Goal: Check status: Check status

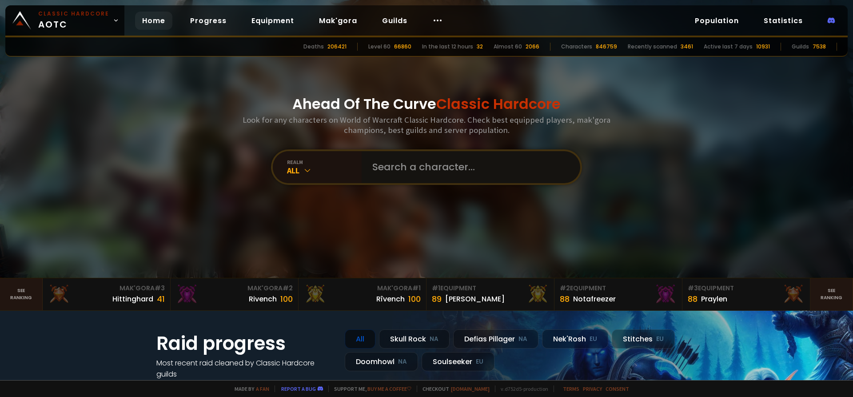
click at [477, 178] on input "text" at bounding box center [468, 167] width 202 height 32
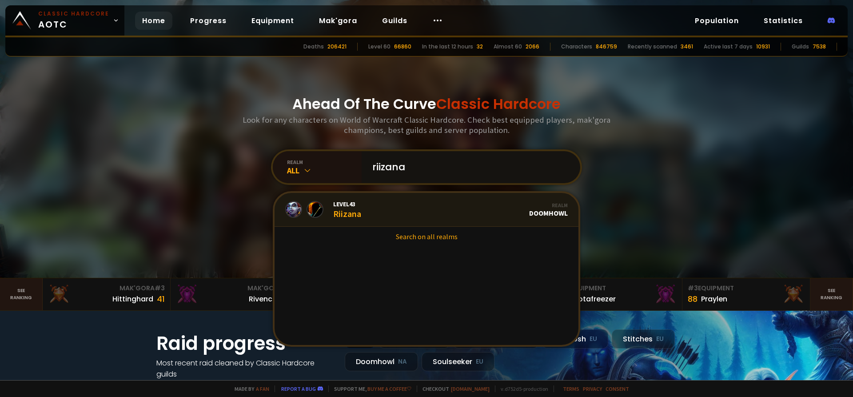
type input "riizana"
click at [428, 212] on link "Level 43 Riizana Realm Doomhowl" at bounding box center [426, 210] width 304 height 34
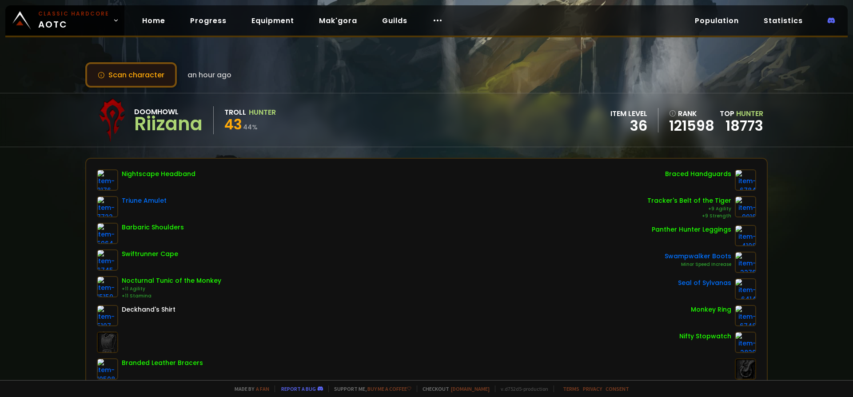
click at [145, 81] on button "Scan character" at bounding box center [130, 74] width 91 height 25
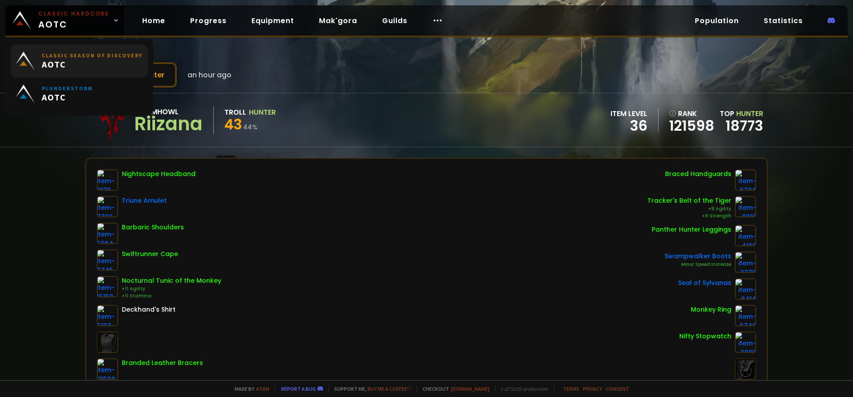
drag, startPoint x: 111, startPoint y: 55, endPoint x: 110, endPoint y: 63, distance: 7.6
click at [111, 56] on small "Classic Season of Discovery" at bounding box center [92, 55] width 101 height 7
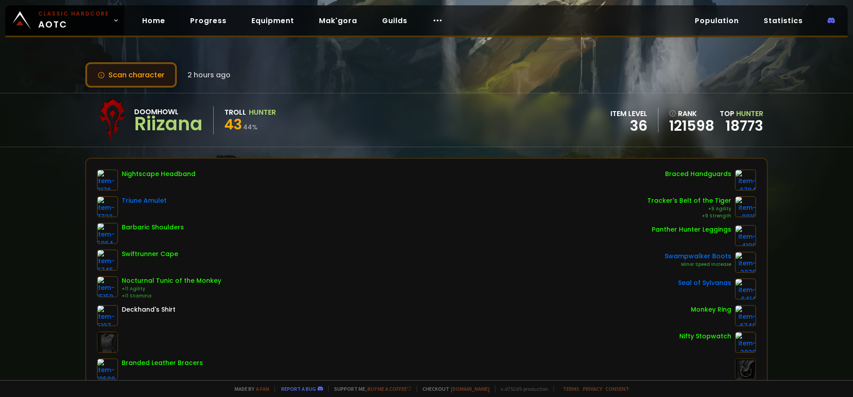
click at [159, 78] on button "Scan character" at bounding box center [130, 74] width 91 height 25
